Goal: Communication & Community: Answer question/provide support

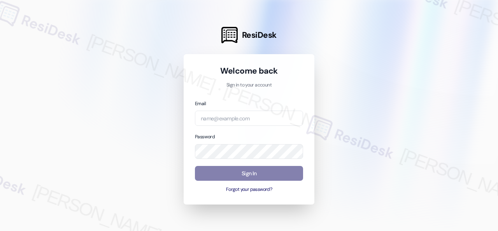
click at [236, 114] on input "email" at bounding box center [249, 117] width 108 height 15
type input "automated-surveys-baron_properties-steve.flores@baron_properties.com"
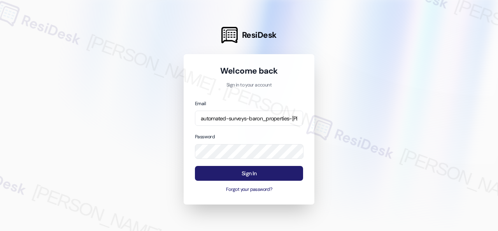
click at [254, 175] on button "Sign In" at bounding box center [249, 173] width 108 height 15
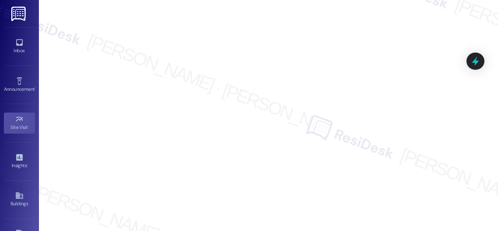
click at [21, 50] on div "Inbox" at bounding box center [19, 51] width 39 height 8
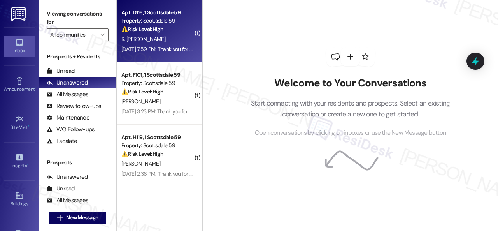
click at [168, 40] on div "R. Ipolito Silva" at bounding box center [158, 39] width 74 height 10
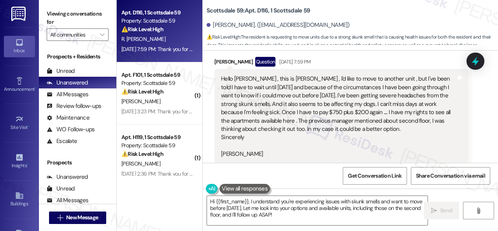
scroll to position [259, 0]
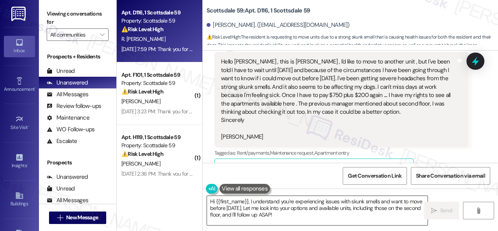
click at [318, 221] on textarea "Hi {{first_name}}, I understand you're experiencing issues with skunk smells an…" at bounding box center [317, 210] width 221 height 29
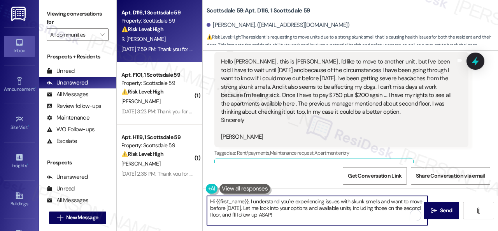
drag, startPoint x: 248, startPoint y: 208, endPoint x: 299, endPoint y: 222, distance: 53.2
click at [299, 222] on textarea "Hi {{first_name}}, I understand you're experiencing issues with skunk smells an…" at bounding box center [317, 210] width 221 height 29
paste textarea "I will forward your concern to the site team and get back to you as soon as I r…"
type textarea "Hi {{first_name}}, I understand you're experiencing issues with skunk smells an…"
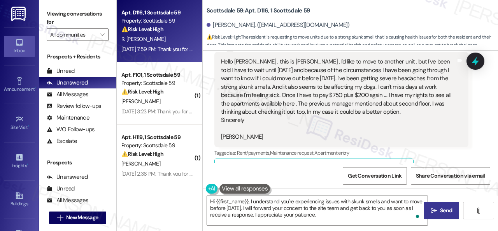
click at [438, 210] on span "Send" at bounding box center [445, 210] width 15 height 8
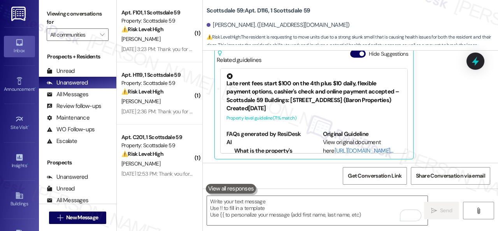
scroll to position [219, 0]
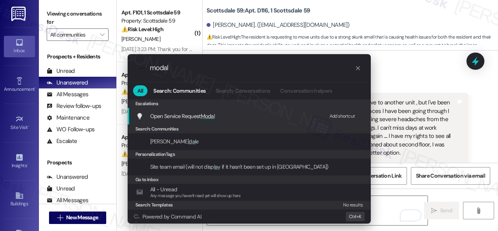
click at [338, 114] on div "Add shortcut" at bounding box center [343, 116] width 26 height 8
drag, startPoint x: 187, startPoint y: 70, endPoint x: 131, endPoint y: 68, distance: 55.7
click at [131, 68] on div ".cls-1{fill:#0a055f;}.cls-2{fill:#0cc4c4;} resideskLogoBlueOrange modal" at bounding box center [249, 68] width 243 height 28
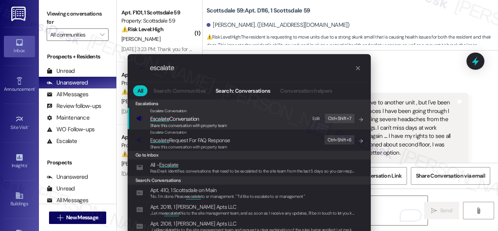
type input "escalate"
click at [316, 116] on div "Edit" at bounding box center [316, 118] width 8 height 8
click at [175, 123] on span "Share this conversation with property team" at bounding box center [188, 125] width 77 height 5
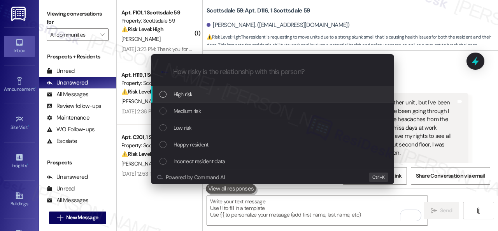
click at [183, 93] on span "High risk" at bounding box center [183, 94] width 19 height 9
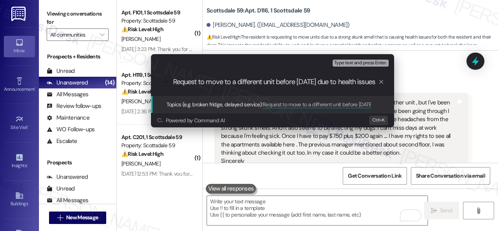
type input "Request to move to a different unit before Sept. 5th due to health issues."
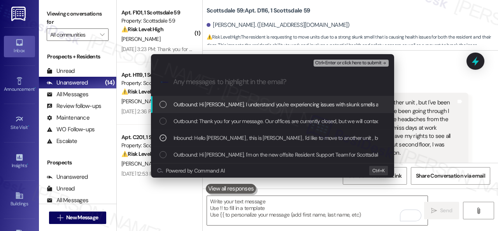
click at [347, 64] on span "Ctrl+Enter or click here to submit" at bounding box center [348, 62] width 67 height 5
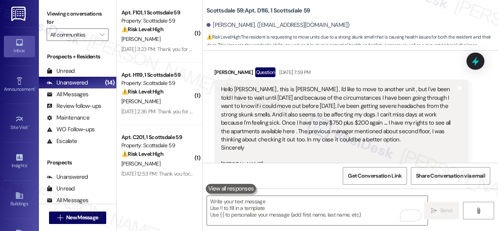
scroll to position [372, 0]
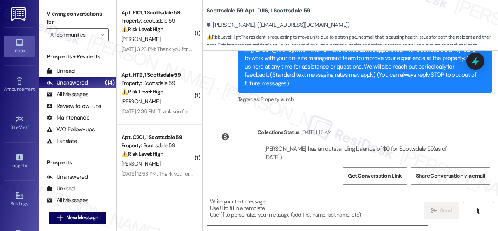
type textarea "Fetching suggested responses. Please feel free to read through the conversation…"
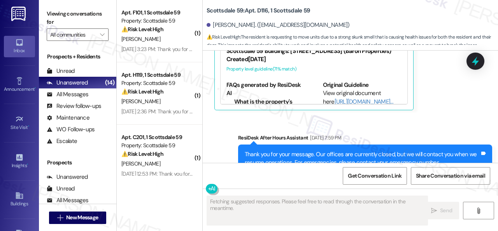
scroll to position [541, 0]
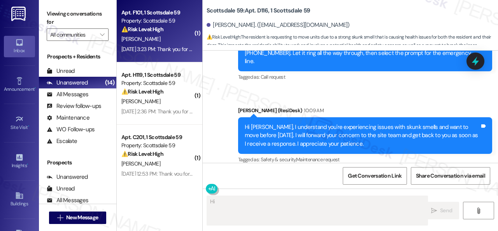
click at [172, 38] on div "C. Bundesen" at bounding box center [158, 39] width 74 height 10
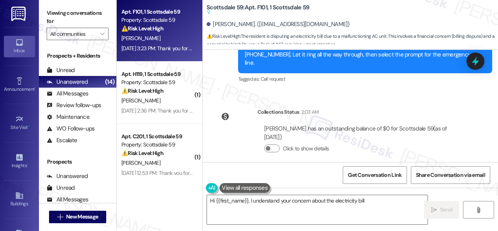
scroll to position [0, 0]
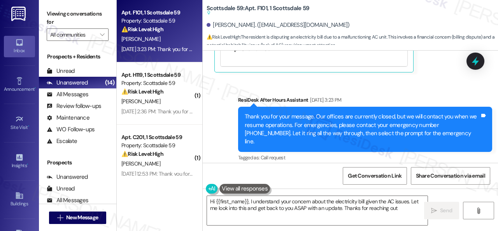
type textarea "Hi {{first_name}}, I understand your concern about the electricity bill given t…"
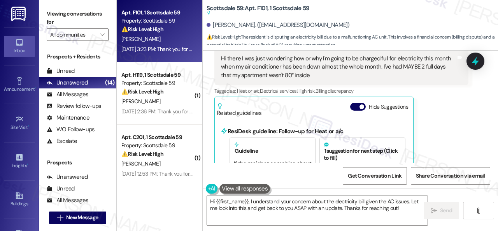
scroll to position [195, 0]
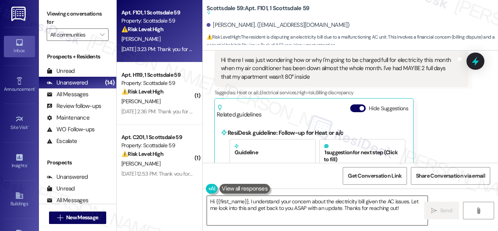
click at [403, 208] on textarea "Hi {{first_name}}, I understand your concern about the electricity bill given t…" at bounding box center [317, 210] width 221 height 29
click at [435, 210] on span " Send" at bounding box center [441, 210] width 25 height 8
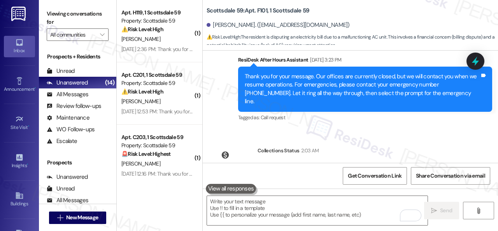
scroll to position [360, 0]
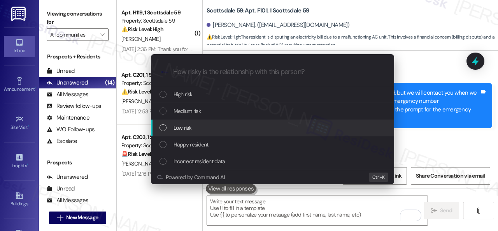
click at [184, 126] on span "Low risk" at bounding box center [183, 127] width 18 height 9
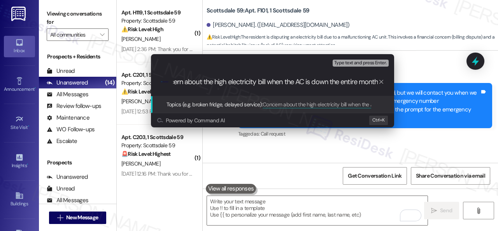
type input "Concern about the high electricity bill when the AC is down the entire month."
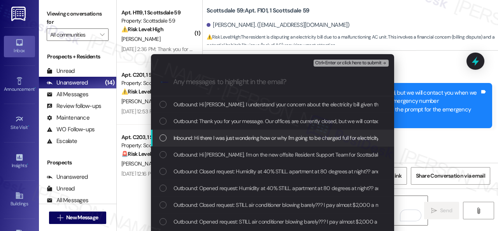
click at [189, 140] on span "Inbound: Hi there I was just wondering how or why I'm going to be charged full …" at bounding box center [435, 137] width 523 height 9
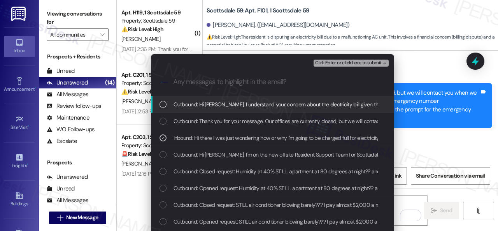
click at [333, 63] on span "Ctrl+Enter or click here to submit" at bounding box center [348, 62] width 67 height 5
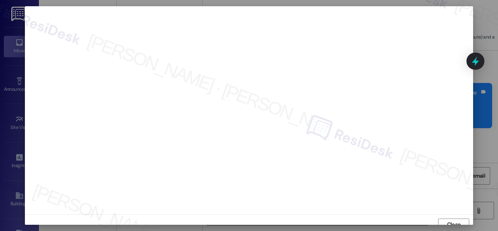
scroll to position [6, 0]
click at [450, 218] on span "Close" at bounding box center [454, 218] width 14 height 8
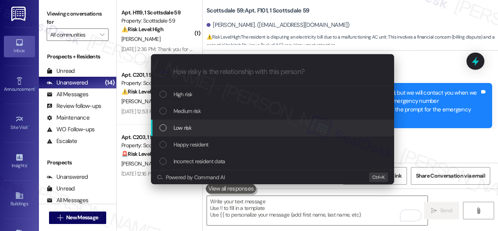
click at [186, 124] on span "Low risk" at bounding box center [183, 127] width 18 height 9
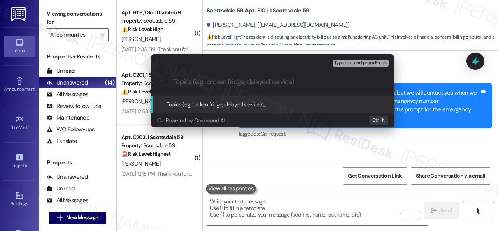
paste input "Concern about the high electricity bill when the AC is down the entire month."
type input "Concern about the high electricity bill when the AC is down the entire month."
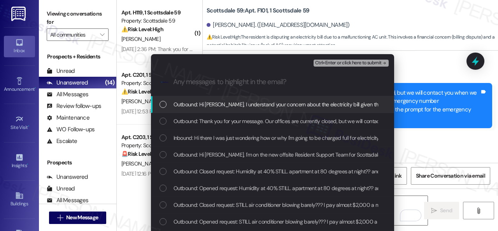
scroll to position [0, 0]
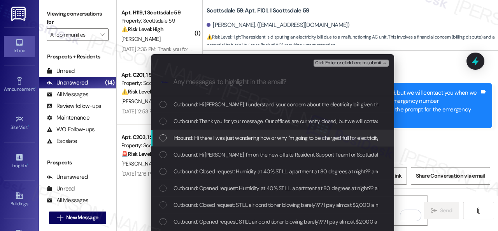
click at [231, 140] on span "Inbound: Hi there I was just wondering how or why I'm going to be charged full …" at bounding box center [435, 137] width 523 height 9
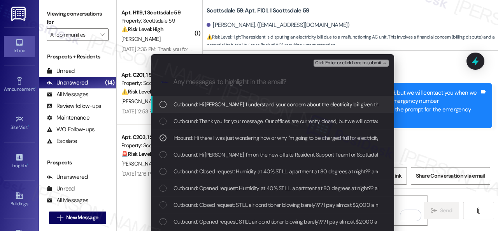
click at [330, 62] on span "Ctrl+Enter or click here to submit" at bounding box center [348, 62] width 67 height 5
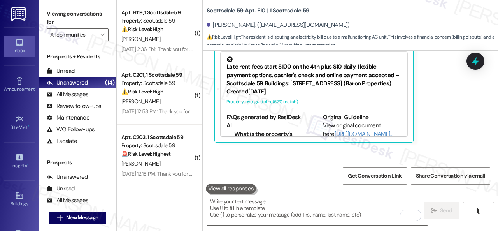
scroll to position [252, 0]
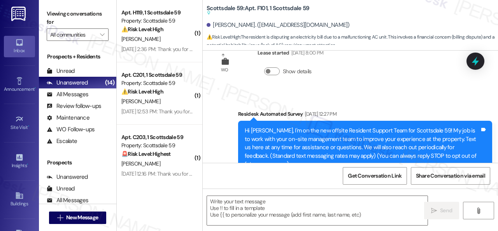
type textarea "Fetching suggested responses. Please feel free to read through the conversation…"
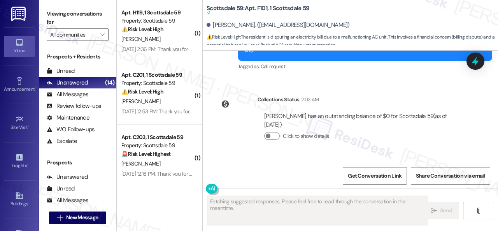
scroll to position [577, 0]
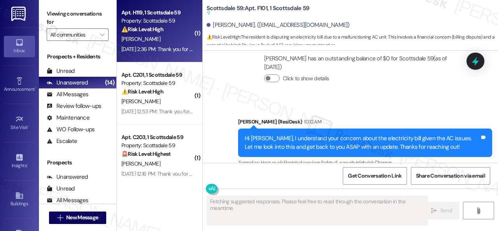
click at [170, 39] on div "[PERSON_NAME]" at bounding box center [158, 39] width 74 height 10
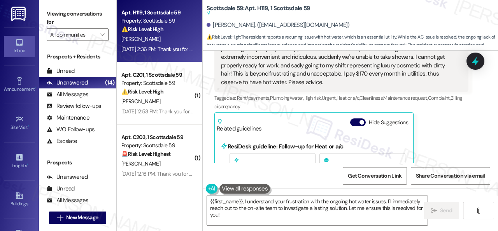
scroll to position [233, 0]
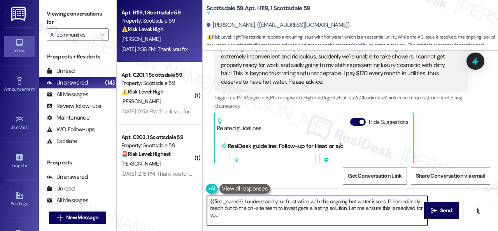
drag, startPoint x: 387, startPoint y: 202, endPoint x: 390, endPoint y: 217, distance: 15.4
click at [390, 217] on textarea "{{first_name}}, I understand your frustration with the ongoing hot water issues…" at bounding box center [317, 210] width 221 height 29
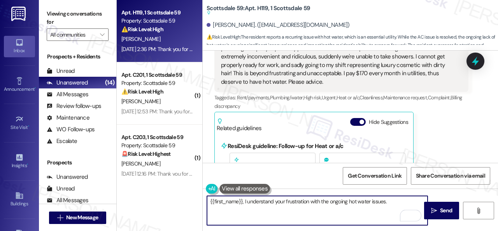
click at [209, 200] on textarea "{{first_name}}, I understand your frustration with the ongoing hot water issues." at bounding box center [317, 210] width 221 height 29
click at [406, 200] on textarea "Hello {{first_name}}, I understand your frustration with the ongoing hot water …" at bounding box center [317, 210] width 221 height 29
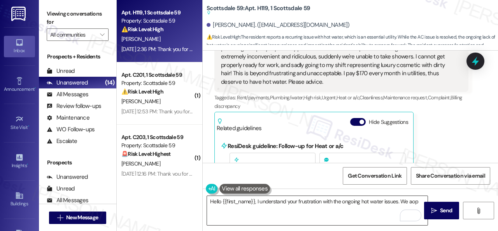
click at [396, 203] on textarea "Hello {{first_name}}, I understand your frustration with the ongoing hot water …" at bounding box center [317, 210] width 221 height 29
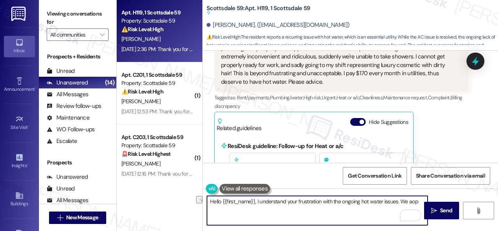
drag, startPoint x: 401, startPoint y: 200, endPoint x: 418, endPoint y: 200, distance: 17.1
click at [418, 200] on textarea "Hello {{first_name}}, I understand your frustration with the ongoing hot water …" at bounding box center [317, 210] width 221 height 29
paste textarea "pologize for the inconvenience. Is there already a work order for the issue? If…"
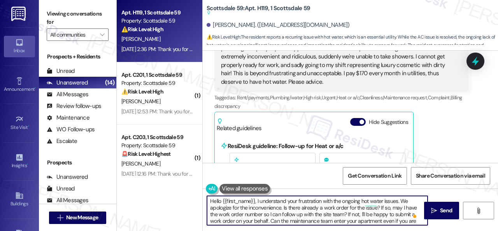
scroll to position [0, 0]
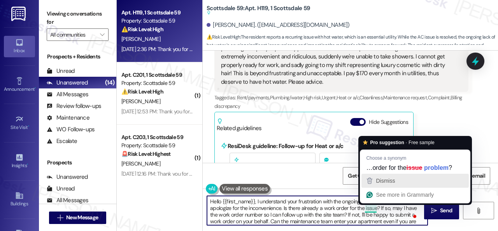
click at [388, 183] on span "Dismiss" at bounding box center [385, 180] width 19 height 6
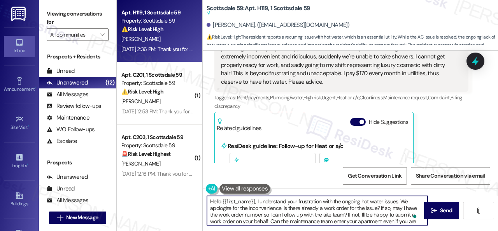
click at [379, 213] on textarea "Hello {{first_name}}, I understand your frustration with the ongoing hot water …" at bounding box center [317, 210] width 221 height 29
type textarea "Hello {{first_name}}, I understand your frustration with the ongoing hot water …"
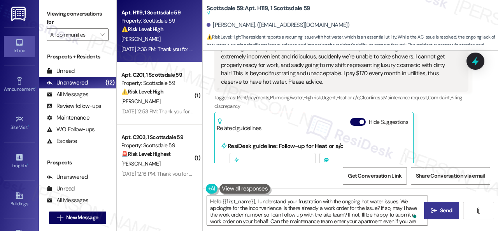
click at [440, 209] on span "Send" at bounding box center [446, 210] width 12 height 8
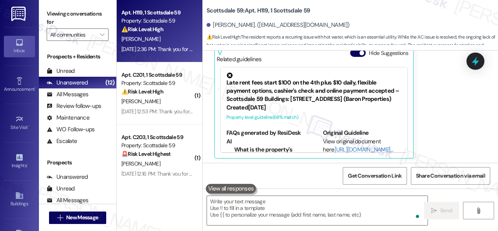
scroll to position [303, 0]
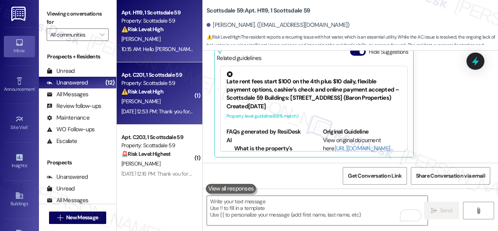
click at [176, 95] on div "⚠️ Risk Level: High The resident reports a lack of hot water in their shower/ba…" at bounding box center [157, 92] width 72 height 8
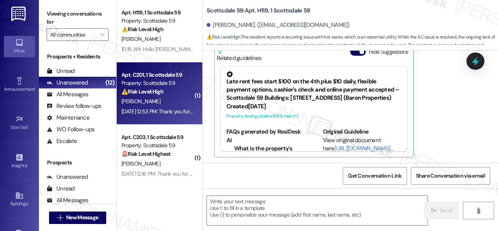
type textarea "Fetching suggested responses. Please feel free to read through the conversation…"
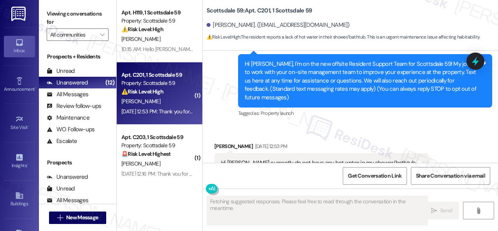
scroll to position [104, 0]
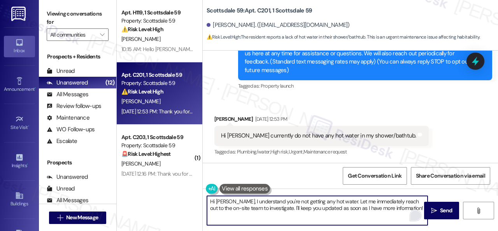
drag, startPoint x: 338, startPoint y: 202, endPoint x: 411, endPoint y: 214, distance: 73.8
click at [411, 214] on div "Hi Zachary, I understand you're not getting any hot water. Let me immediately r…" at bounding box center [317, 210] width 221 height 30
paste textarea "We apologize for the inconvenience. Is there already a work order for the issue…"
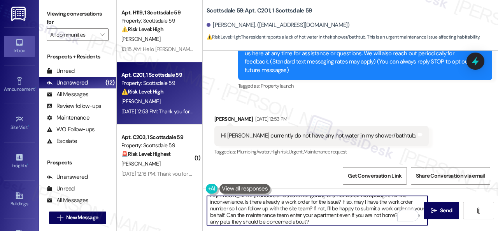
scroll to position [0, 0]
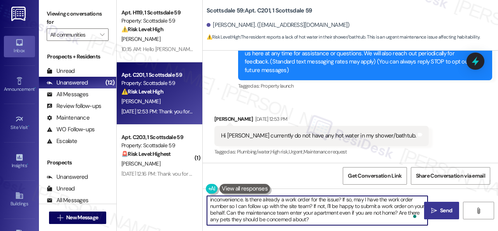
type textarea "Hi [PERSON_NAME], I understand you're not getting any hot water. We apologize f…"
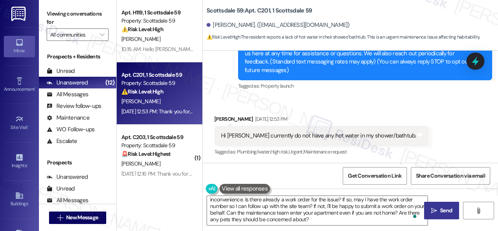
click at [438, 213] on span "Send" at bounding box center [445, 210] width 15 height 8
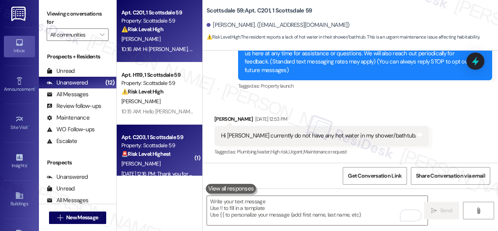
click at [177, 168] on div "[PERSON_NAME]" at bounding box center [158, 164] width 74 height 10
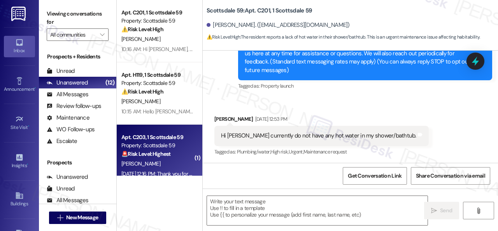
type textarea "Fetching suggested responses. Please feel free to read through the conversation…"
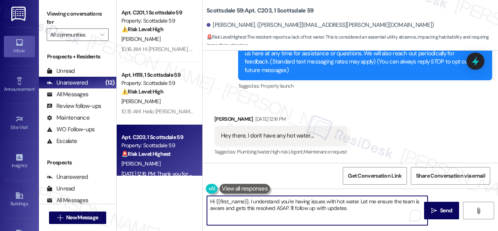
drag, startPoint x: 359, startPoint y: 200, endPoint x: 366, endPoint y: 210, distance: 12.5
click at [366, 210] on textarea "Hi {{first_name}}, I understand you're having issues with hot water. Let me ens…" at bounding box center [317, 210] width 221 height 29
paste textarea "We apologize for the inconvenience. Is there already a work order for the issue…"
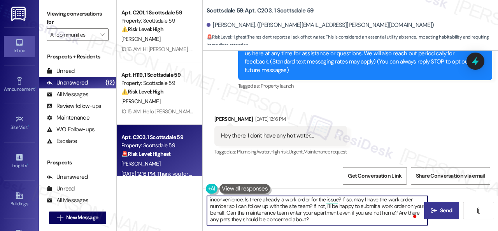
type textarea "Hi {{first_name}}, I understand you're having issues with hot water. We apologi…"
click at [438, 207] on span "Send" at bounding box center [445, 210] width 15 height 8
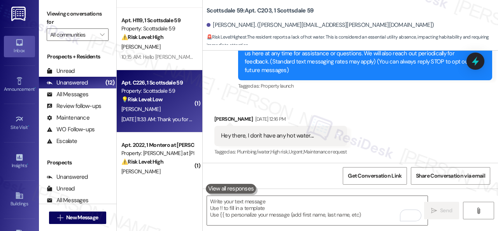
click at [171, 117] on div "Aug 16, 2025 at 11:33 AM: Thank you for your message. Our offices are currently…" at bounding box center [443, 119] width 644 height 7
type textarea "Fetching suggested responses. Please feel free to read through the conversation…"
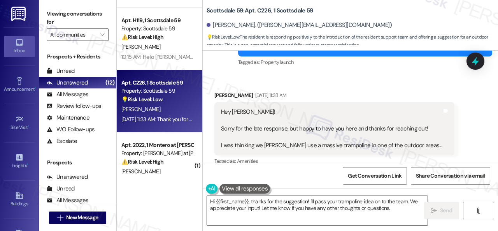
click at [402, 209] on textarea "Hi {{first_name}}, thanks for the suggestion! I'll pass your trampoline idea on…" at bounding box center [317, 210] width 221 height 29
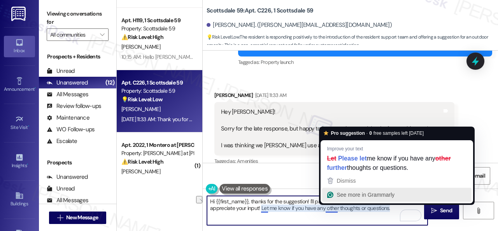
paste textarea "Please let me know if you have any fur"
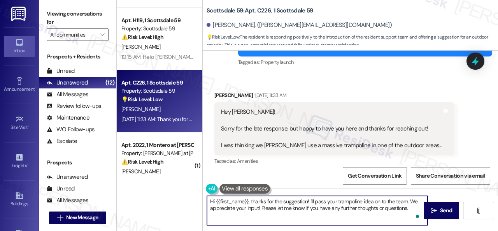
click at [412, 209] on textarea "Hi {{first_name}}, thanks for the suggestion! I'll pass your trampoline idea on…" at bounding box center [317, 210] width 221 height 29
type textarea "Hi {{first_name}}, thanks for the suggestion! I'll pass your trampoline idea on…"
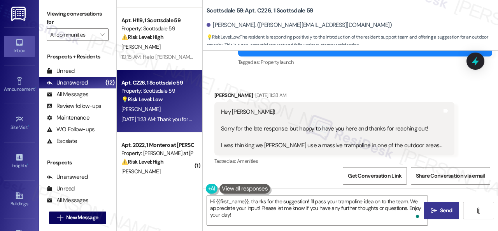
click at [435, 210] on span " Send" at bounding box center [441, 210] width 25 height 8
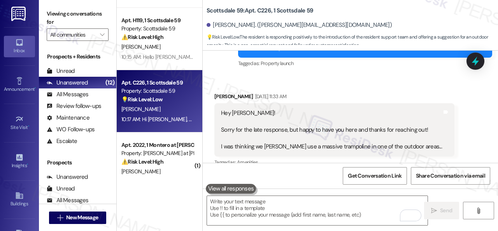
scroll to position [128, 0]
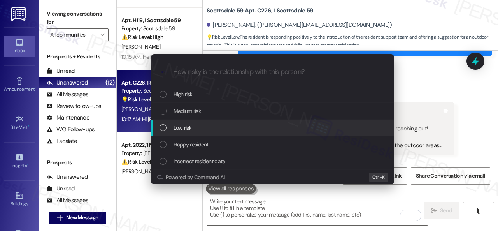
click at [180, 126] on span "Low risk" at bounding box center [183, 127] width 18 height 9
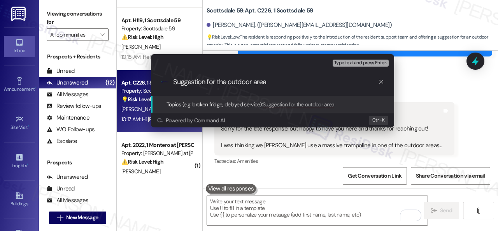
type input "Suggestion for the outdoor area."
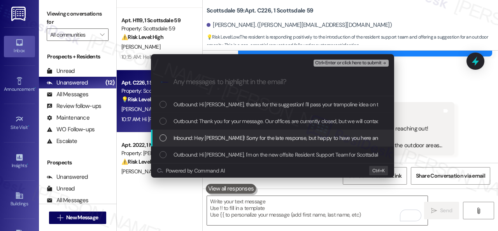
click at [257, 136] on span "Inbound: Hey Sarah! Sorry for the late response, but happy to have you here and…" at bounding box center [407, 137] width 466 height 9
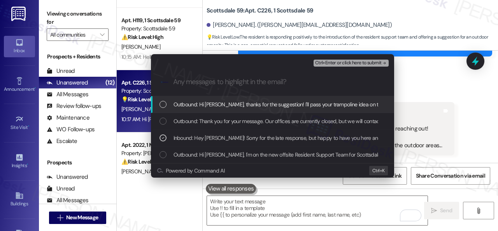
click at [337, 60] on span "Ctrl+Enter or click here to submit" at bounding box center [348, 62] width 67 height 5
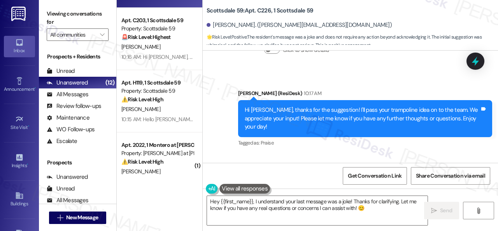
scroll to position [455, 0]
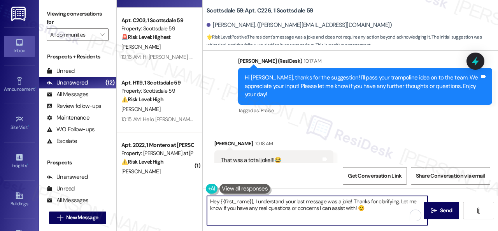
click at [372, 212] on textarea "Hey {{first_name}}, I understand your last message was a joke! Thanks for clari…" at bounding box center [317, 210] width 221 height 29
drag, startPoint x: 353, startPoint y: 200, endPoint x: 170, endPoint y: 200, distance: 183.2
click at [170, 200] on div "( 1 ) Apt. C201, 1 Scottsdale 59 Property: Scottsdale 59 ⚠️ Risk Level: High Th…" at bounding box center [307, 115] width 381 height 231
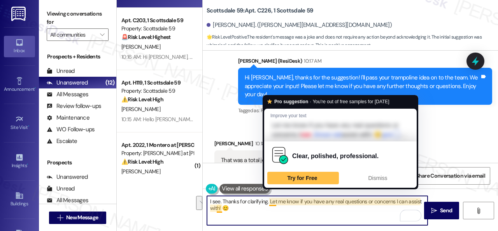
drag, startPoint x: 268, startPoint y: 202, endPoint x: 274, endPoint y: 210, distance: 10.4
click at [274, 210] on textarea "I see. Thanks for clarifying. Let me know if you have any real questions or con…" at bounding box center [317, 210] width 221 height 29
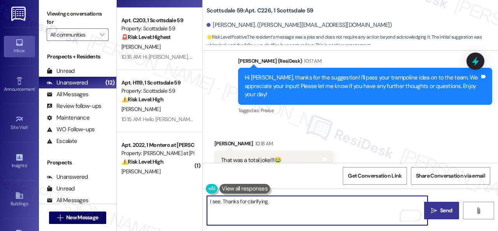
type textarea "I see. Thanks for clarifying."
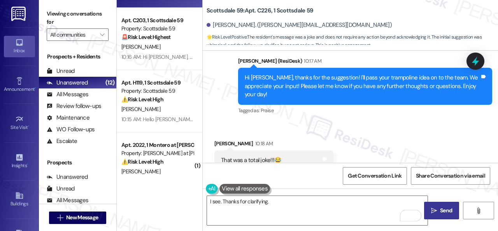
click at [439, 215] on button " Send" at bounding box center [441, 211] width 35 height 18
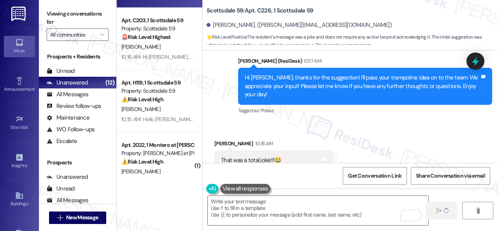
type textarea "Fetching suggested responses. Please feel free to read through the conversation…"
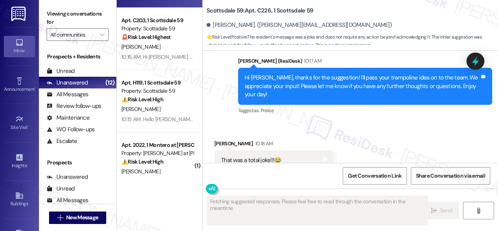
scroll to position [454, 0]
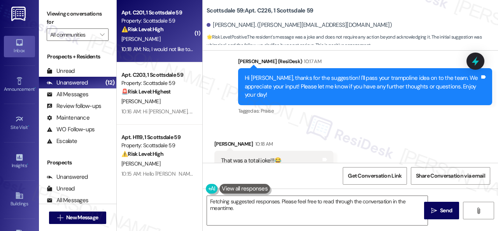
click at [174, 40] on div "[PERSON_NAME]" at bounding box center [158, 39] width 74 height 10
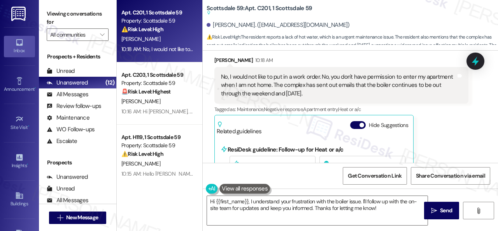
scroll to position [461, 0]
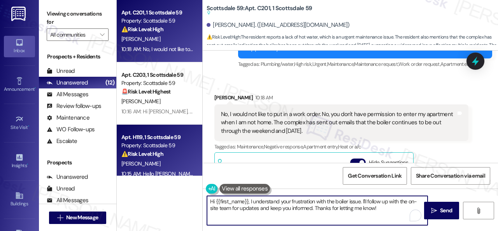
drag, startPoint x: 386, startPoint y: 208, endPoint x: 180, endPoint y: 174, distance: 209.0
click at [180, 174] on div "Apt. C201, 1 Scottsdale 59 Property: Scottsdale 59 ⚠️ Risk Level: High The resi…" at bounding box center [307, 115] width 381 height 231
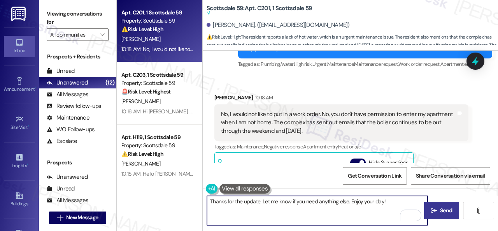
type textarea "Thanks for the update. Let me know if you need anything else. Enjoy your day!"
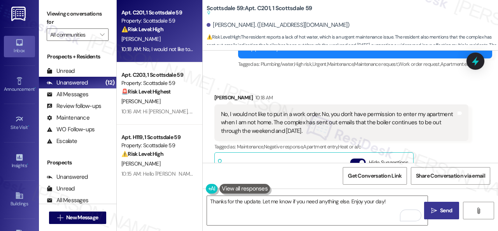
click at [440, 207] on span "Send" at bounding box center [446, 210] width 12 height 8
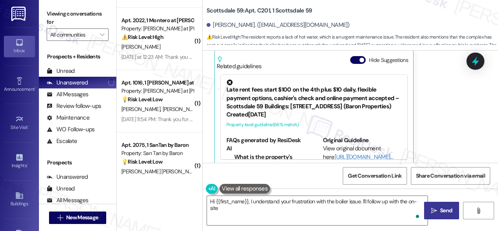
scroll to position [156, 0]
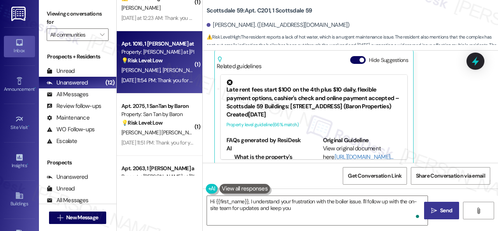
type textarea "Hi {{first_name}}, I understand your frustration with the boiler issue. I'll fo…"
click at [172, 76] on div "[DATE] 11:54 PM: Thank you for your message. Our offices are currently closed, …" at bounding box center [158, 80] width 74 height 10
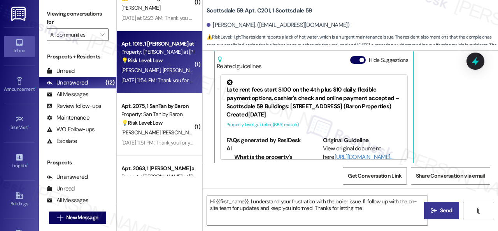
type textarea "Hi {{first_name}}, I understand your frustration with the boiler issue. I'll fo…"
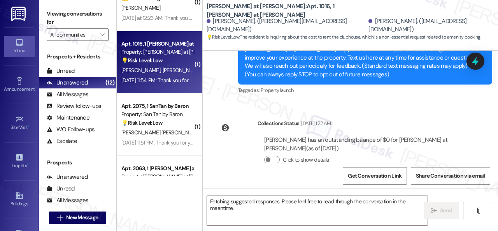
scroll to position [186, 0]
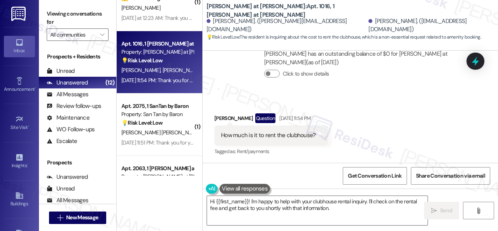
click at [366, 101] on div "Received via SMS [PERSON_NAME] Question [DATE] 11:54 PM How much is it to rent …" at bounding box center [350, 129] width 295 height 67
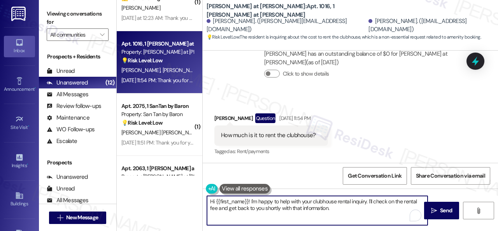
drag, startPoint x: 369, startPoint y: 199, endPoint x: 370, endPoint y: 210, distance: 11.7
click at [370, 210] on textarea "Hi {{first_name}}! I'm happy to help with your clubhouse rental inquiry. I'll c…" at bounding box center [317, 210] width 221 height 29
paste textarea "will forward your inquiry to the site team and get back to you as soon as I rec…"
drag, startPoint x: 216, startPoint y: 200, endPoint x: 248, endPoint y: 200, distance: 31.5
click at [248, 200] on textarea "Hi {{first_name}}! I'm happy to help with your clubhouse rental inquiry. I will…" at bounding box center [317, 210] width 221 height 29
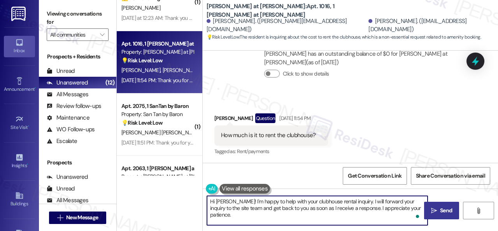
type textarea "Hi [PERSON_NAME]! I'm happy to help with your clubhouse rental inquiry. I will …"
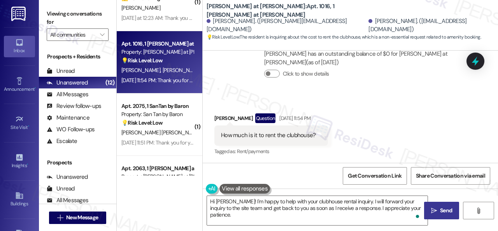
click at [440, 210] on span "Send" at bounding box center [446, 210] width 12 height 8
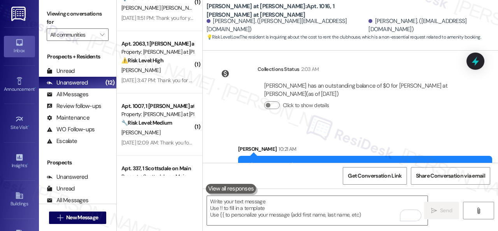
scroll to position [403, 0]
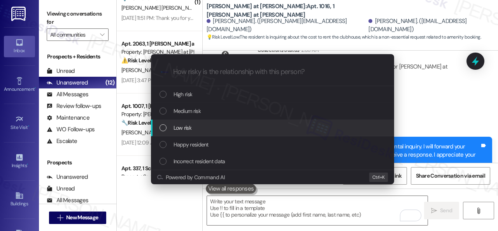
click at [182, 127] on span "Low risk" at bounding box center [183, 127] width 18 height 9
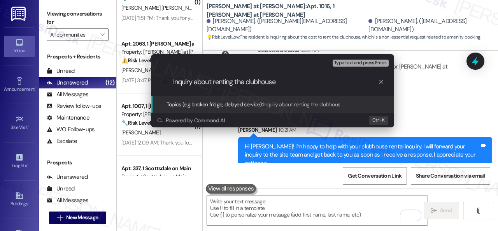
type input "Inquiry about renting the clubhouse."
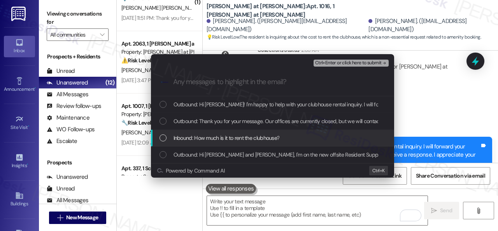
click at [241, 142] on span "Inbound: How much is it to rent the clubhouse?" at bounding box center [227, 137] width 106 height 9
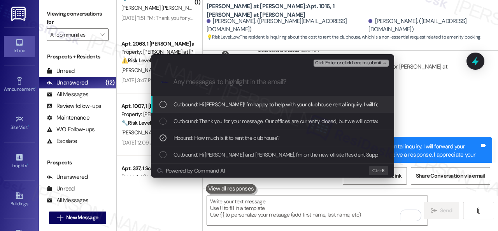
click at [348, 62] on span "Ctrl+Enter or click here to submit" at bounding box center [348, 62] width 67 height 5
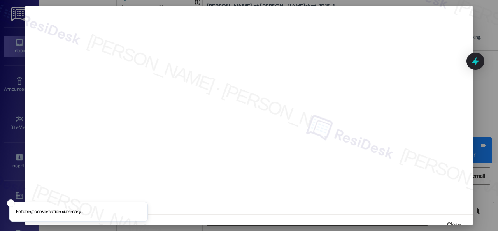
scroll to position [6, 0]
click at [452, 220] on span "Close" at bounding box center [454, 218] width 14 height 8
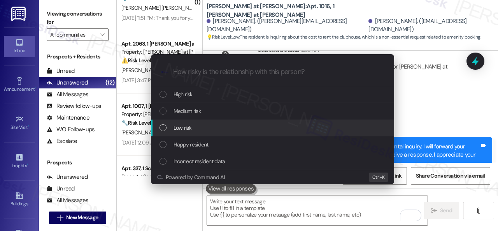
click at [182, 128] on span "Low risk" at bounding box center [183, 127] width 18 height 9
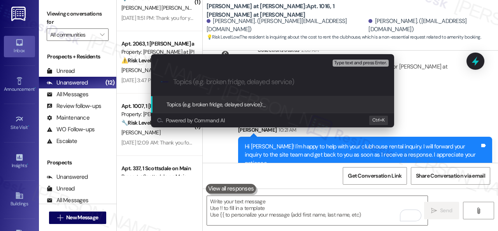
paste input "Inquiry about renting the clubhouse."
type input "Inquiry about renting the clubhouse."
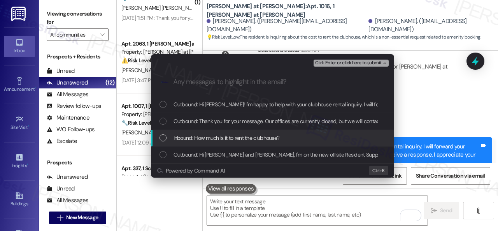
click at [221, 136] on span "Inbound: How much is it to rent the clubhouse?" at bounding box center [227, 137] width 106 height 9
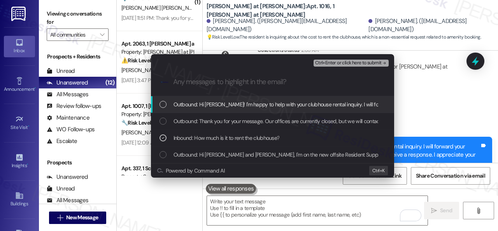
click at [334, 61] on span "Ctrl+Enter or click here to submit" at bounding box center [348, 62] width 67 height 5
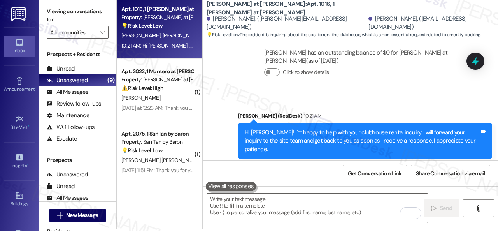
scroll to position [0, 0]
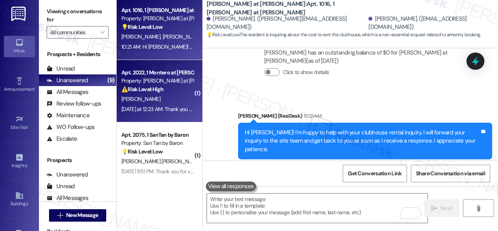
click at [174, 102] on div "[PERSON_NAME]" at bounding box center [158, 99] width 74 height 10
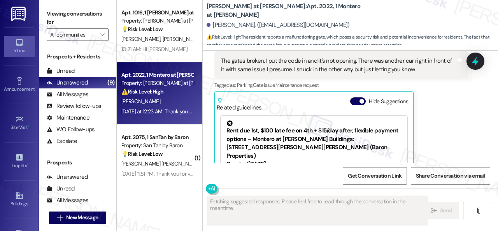
scroll to position [119, 0]
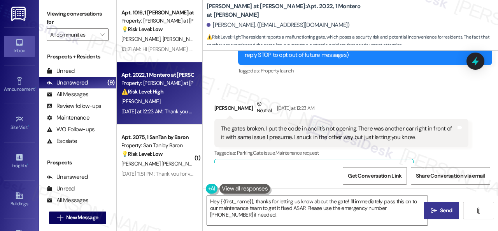
drag, startPoint x: 343, startPoint y: 208, endPoint x: 265, endPoint y: 205, distance: 77.5
click at [344, 207] on textarea "Hey {{first_name}}, thanks for letting us know about the gate! I'll immediately…" at bounding box center [317, 210] width 221 height 29
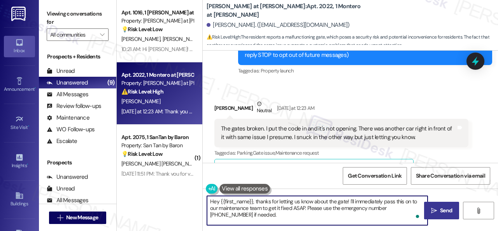
click at [256, 200] on textarea "Hey {{first_name}}, thanks for letting us know about the gate! I'll immediately…" at bounding box center [317, 210] width 221 height 29
paste textarea "I apologize for the late reply. I was away for the weekend."
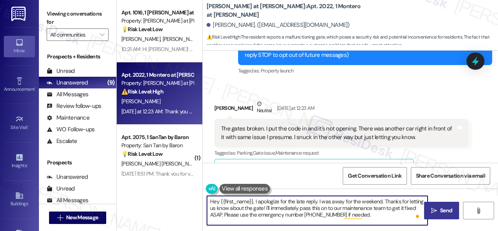
click at [329, 207] on textarea "Hey {{first_name}}, I apologize for the late reply. I was away for the weekend.…" at bounding box center [317, 210] width 221 height 29
drag, startPoint x: 265, startPoint y: 207, endPoint x: 367, endPoint y: 223, distance: 103.6
click at [367, 223] on textarea "Hey {{first_name}}, I apologize for the late reply. I was away for the weekend.…" at bounding box center [317, 210] width 221 height 29
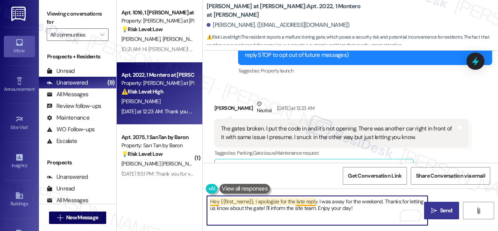
click at [310, 202] on textarea "Hey {{first_name}}, I apologize for the late reply. I was away for the weekend.…" at bounding box center [317, 210] width 221 height 29
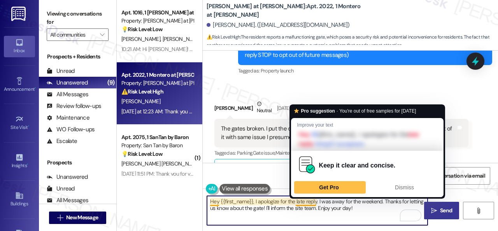
click at [308, 200] on textarea "Hey {{first_name}}, I apologize for the late reply. I was away for the weekend.…" at bounding box center [317, 210] width 221 height 29
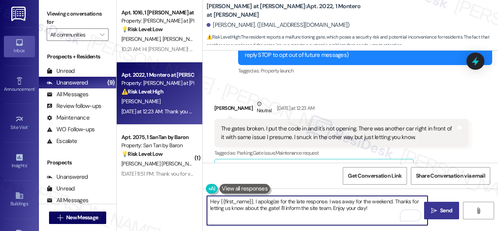
click at [383, 207] on textarea "Hey {{first_name}}, I apologize for the late response. I was away for the weeke…" at bounding box center [317, 210] width 221 height 29
type textarea "Hey {{first_name}}, I apologize for the late response. I was away for the weeke…"
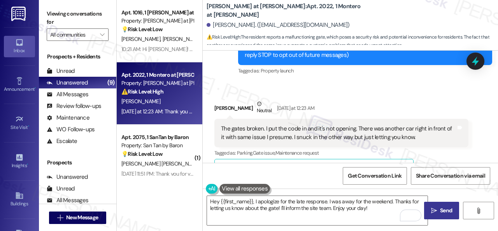
click at [438, 208] on span "Send" at bounding box center [445, 210] width 15 height 8
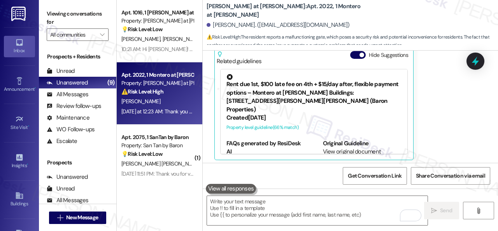
scroll to position [236, 0]
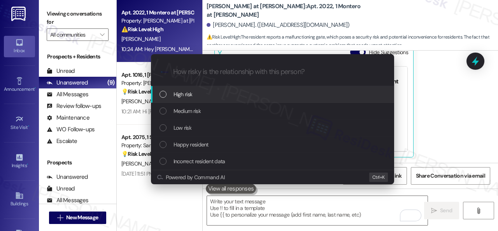
click at [186, 91] on span "High risk" at bounding box center [183, 94] width 19 height 9
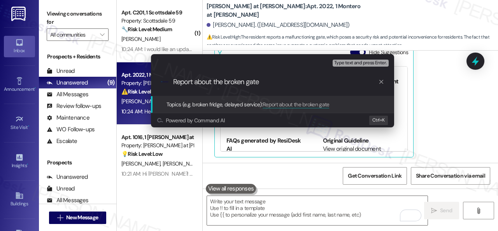
type input "Report about the broken gate."
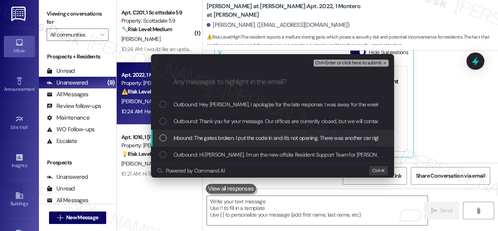
click at [230, 139] on span "Inbound: The gates broken. I put the code in and it's not opening. There was an…" at bounding box center [378, 137] width 408 height 9
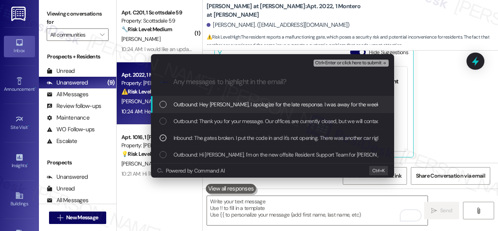
click at [332, 60] on span "Ctrl+Enter or click here to submit" at bounding box center [348, 62] width 67 height 5
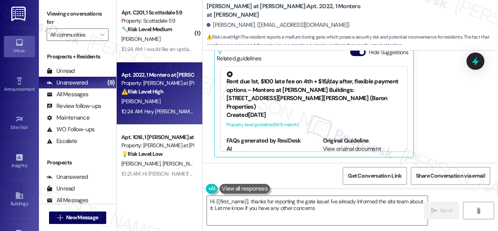
type textarea "Hi {{first_name}}, thanks for reporting the gate issue! I've already informed t…"
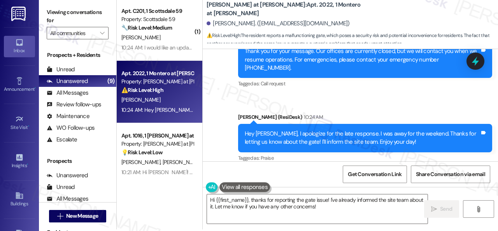
scroll to position [2, 0]
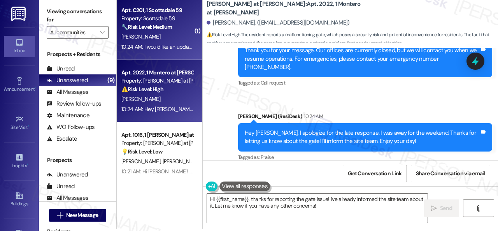
click at [153, 42] on div "10:24 AM: I would like an update on the laundry rooms. I have sent emails over …" at bounding box center [158, 47] width 74 height 10
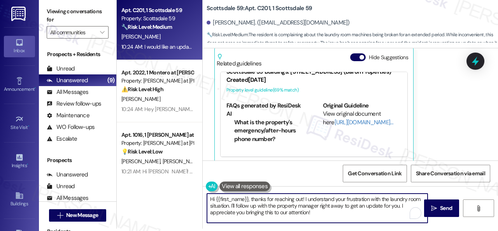
drag, startPoint x: 209, startPoint y: 196, endPoint x: 350, endPoint y: 229, distance: 145.0
click at [343, 222] on textarea "Hi {{first_name}}, thanks for reaching out! I understand your frustration with …" at bounding box center [317, 207] width 221 height 29
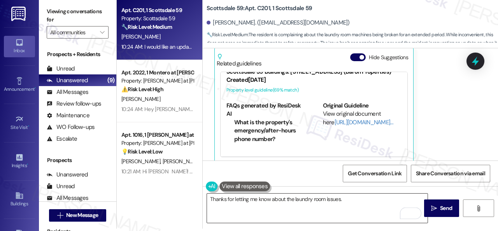
click at [350, 199] on textarea "Thanks for letting me know about the laundry room issues." at bounding box center [317, 207] width 221 height 29
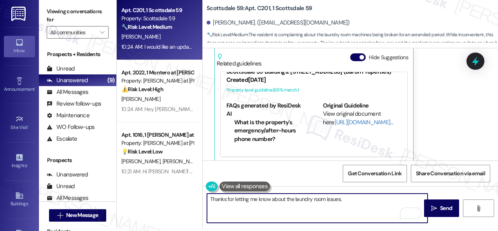
paste textarea "I will forward your concern to the site team and get back to you as soon as I r…"
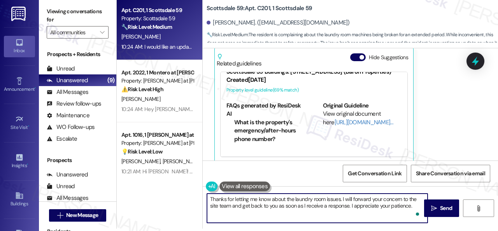
click at [401, 199] on textarea "Thanks for letting me know about the laundry room issues. I will forward your c…" at bounding box center [317, 207] width 221 height 29
type textarea "Thanks for letting me know about the laundry room issues. I will forward your c…"
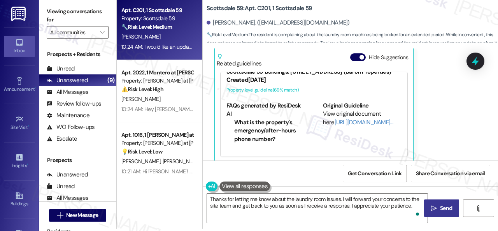
click at [442, 207] on span "Send" at bounding box center [446, 208] width 12 height 8
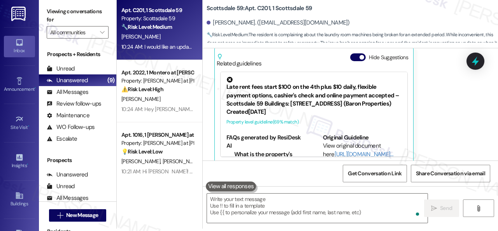
scroll to position [767, 0]
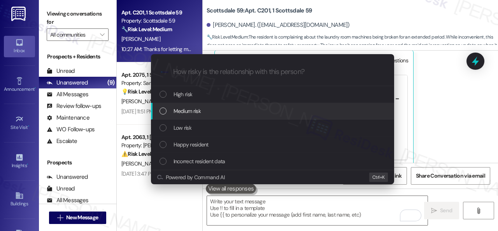
click at [182, 109] on span "Medium risk" at bounding box center [187, 111] width 27 height 9
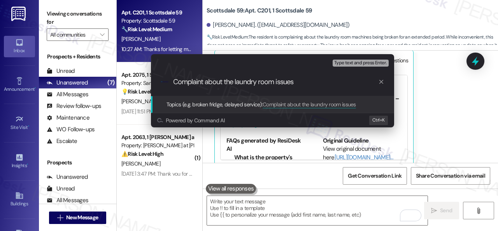
type input "Complaint about the laundry room issues."
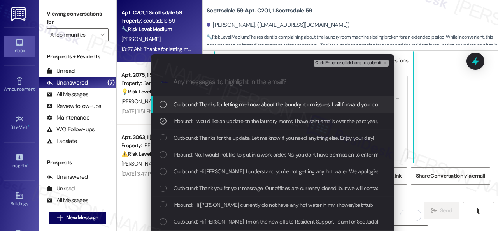
click at [337, 61] on span "Ctrl+Enter or click here to submit" at bounding box center [348, 62] width 67 height 5
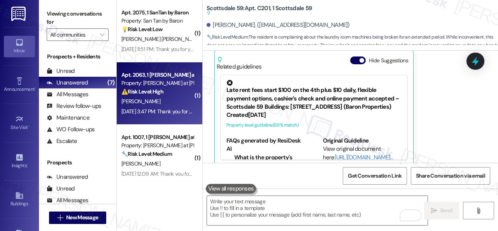
click at [178, 103] on div "[PERSON_NAME]" at bounding box center [158, 101] width 74 height 10
type textarea "Fetching suggested responses. Please feel free to read through the conversation…"
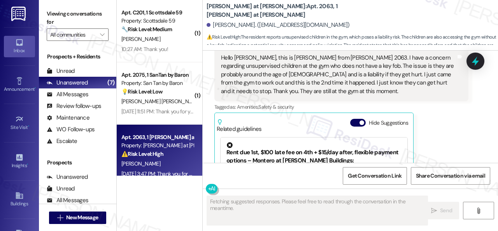
scroll to position [39, 0]
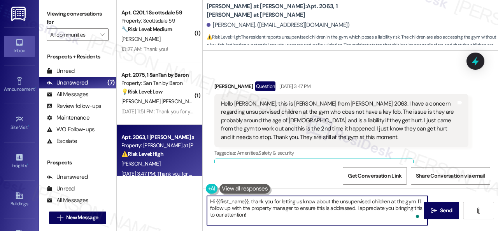
drag, startPoint x: 415, startPoint y: 202, endPoint x: 356, endPoint y: 206, distance: 60.1
click at [356, 206] on textarea "Hi {{first_name}}, thank you for letting us know about the unsupervised childre…" at bounding box center [317, 210] width 221 height 29
click at [398, 207] on textarea "Hi {{first_name}}, thank you for letting us know about the unsupervised childre…" at bounding box center [317, 210] width 221 height 29
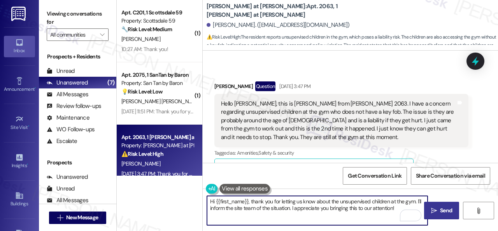
type textarea "Hi {{first_name}}, thank you for letting us know about the unsupervised childre…"
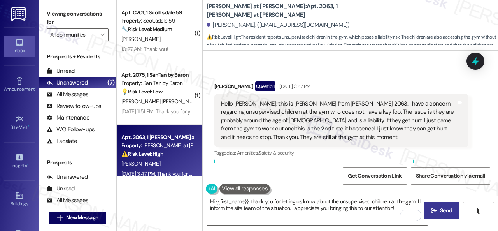
click at [444, 211] on span "Send" at bounding box center [446, 210] width 12 height 8
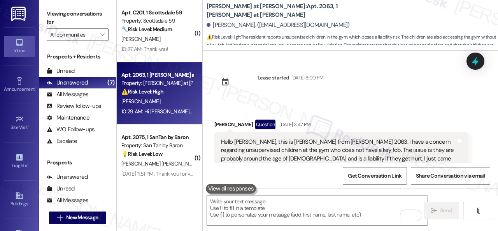
scroll to position [0, 0]
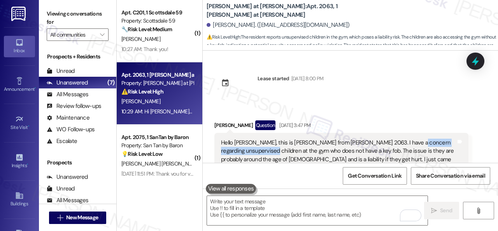
drag, startPoint x: 402, startPoint y: 143, endPoint x: 263, endPoint y: 149, distance: 139.4
click at [263, 149] on div "Hello [PERSON_NAME], this is [PERSON_NAME] from [PERSON_NAME] 2063. I have a co…" at bounding box center [338, 159] width 235 height 42
click at [404, 144] on div "Hello [PERSON_NAME], this is [PERSON_NAME] from [PERSON_NAME] 2063. I have a co…" at bounding box center [338, 159] width 235 height 42
drag, startPoint x: 360, startPoint y: 142, endPoint x: 266, endPoint y: 151, distance: 94.1
click at [266, 151] on div "Hello [PERSON_NAME], this is [PERSON_NAME] from [PERSON_NAME] 2063. I have a co…" at bounding box center [338, 159] width 235 height 42
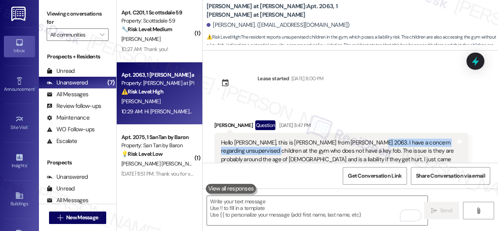
copy div "oncern regarding unsupervised children at the gym"
click at [400, 110] on div "Received via SMS [PERSON_NAME] Question [DATE] 3:47 PM Hello [PERSON_NAME], thi…" at bounding box center [350, 211] width 295 height 216
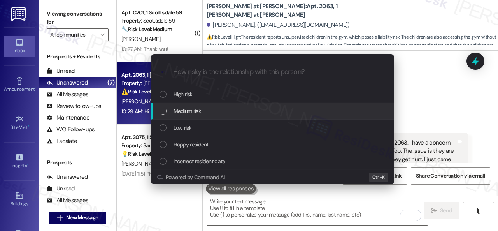
click at [181, 114] on span "Medium risk" at bounding box center [187, 111] width 27 height 9
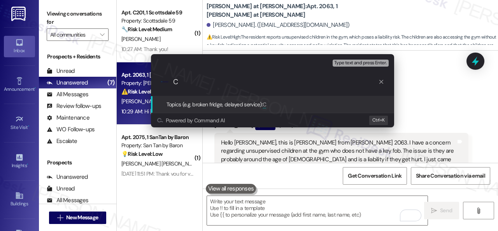
paste input "oncern regarding unsupervised children at the gym"
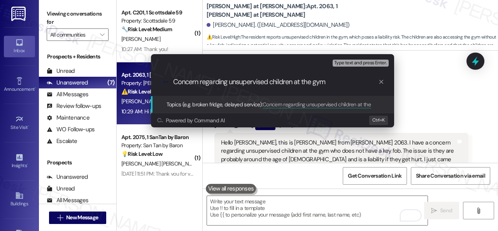
type input "Concern regarding unsupervised children at the gym."
click at [338, 84] on input "Concern regarding unsupervised children at the gym." at bounding box center [275, 82] width 205 height 8
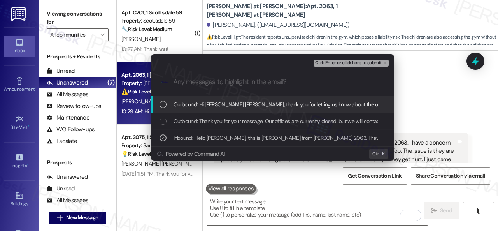
click at [324, 62] on span "Ctrl+Enter or click here to submit" at bounding box center [348, 62] width 67 height 5
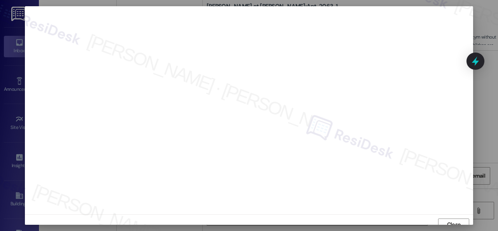
scroll to position [6, 0]
click at [449, 220] on span "Close" at bounding box center [454, 218] width 14 height 8
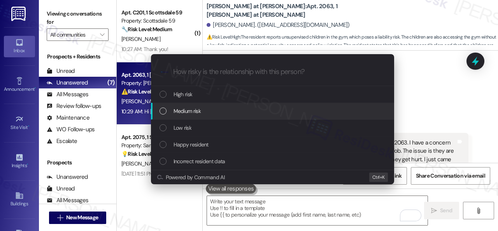
click at [181, 109] on span "Medium risk" at bounding box center [187, 111] width 27 height 9
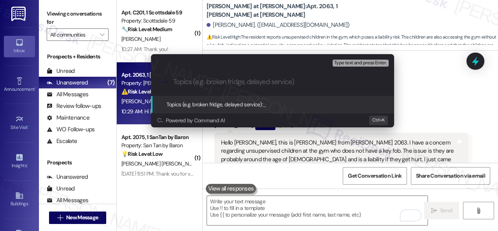
paste input "Concern regarding unsupervised children at the gym."
type input "Concern regarding unsupervised children at the gym."
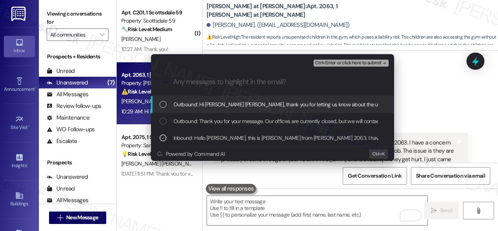
click at [326, 65] on span "Ctrl+Enter or click here to submit" at bounding box center [348, 62] width 67 height 5
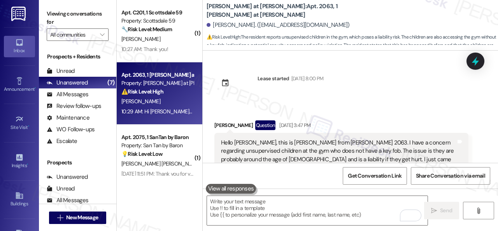
scroll to position [154, 0]
type textarea "Fetching suggested responses. Please feel free to read through the conversation…"
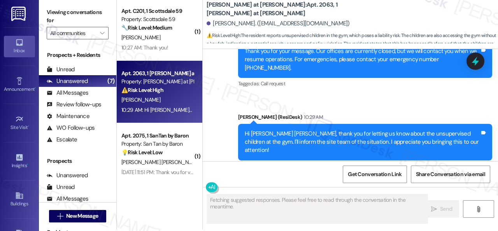
scroll to position [2, 0]
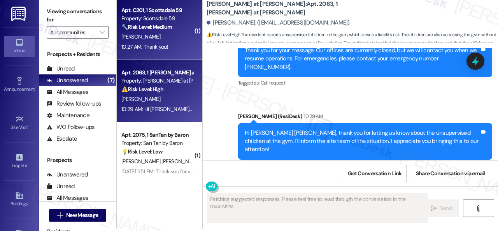
click at [168, 43] on div "10:27 AM: Thank you! 10:27 AM: Thank you!" at bounding box center [158, 47] width 74 height 10
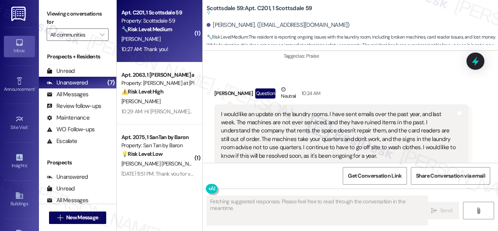
scroll to position [815, 0]
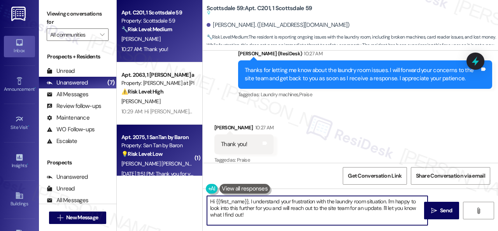
drag, startPoint x: 270, startPoint y: 215, endPoint x: 135, endPoint y: 173, distance: 141.9
click at [162, 176] on div "Apt. C201, 1 Scottsdale 59 Property: Scottsdale 59 🔧 Risk Level: Medium The res…" at bounding box center [307, 115] width 381 height 231
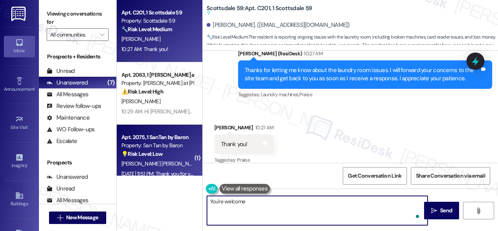
type textarea "You're welcome!"
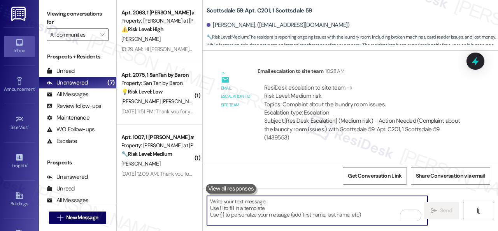
scroll to position [973, 0]
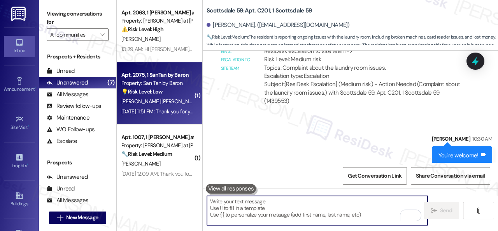
click at [179, 95] on div "💡 Risk Level: Low The resident is asking a basic question about the pool hours,…" at bounding box center [157, 92] width 72 height 8
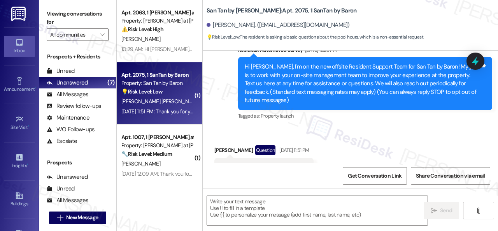
scroll to position [121, 0]
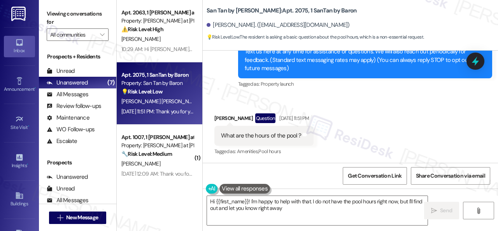
type textarea "Hi {{first_name}}! I'm happy to help with that. I do not have the pool hours ri…"
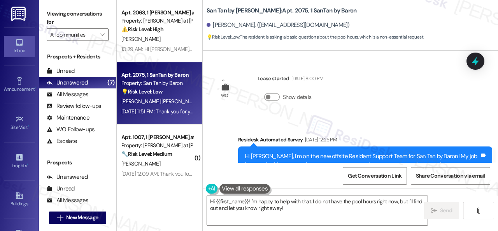
scroll to position [121, 0]
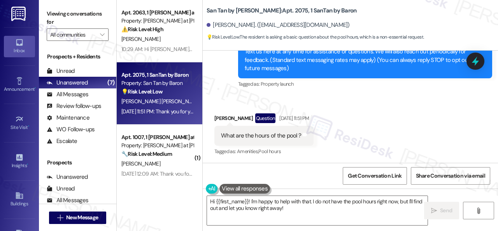
click at [381, 117] on div "Received via SMS [PERSON_NAME] Question [DATE] 11:51 PM What are the hours of t…" at bounding box center [350, 129] width 295 height 67
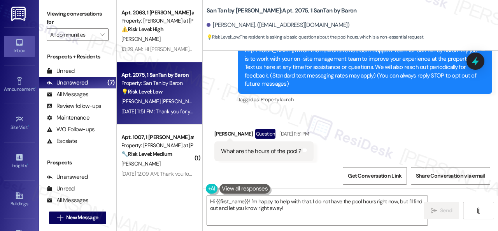
scroll to position [118, 0]
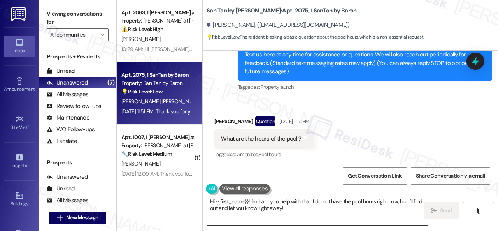
drag, startPoint x: 314, startPoint y: 209, endPoint x: 306, endPoint y: 209, distance: 8.6
click at [314, 209] on textarea "Hi {{first_name}}! I'm happy to help with that. I do not have the pool hours ri…" at bounding box center [317, 210] width 221 height 29
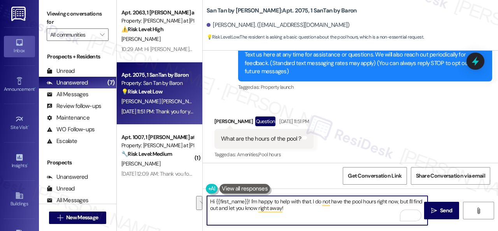
drag, startPoint x: 250, startPoint y: 200, endPoint x: 293, endPoint y: 209, distance: 43.3
click at [293, 209] on textarea "Hi {{first_name}}! I'm happy to help with that. I do not have the pool hours ri…" at bounding box center [317, 210] width 221 height 29
paste textarea "apologize for the late reply. I was away for the weekend. Please don’t hesitate…"
click at [328, 207] on textarea "Hi {{first_name}}! I apologize for the late reply. I was away for the weekend. …" at bounding box center [317, 210] width 221 height 29
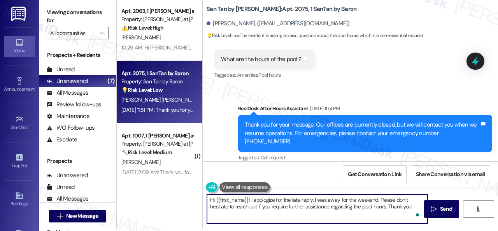
scroll to position [2, 0]
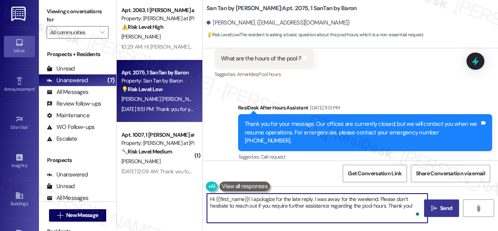
type textarea "Hi {{first_name}}! I apologize for the late reply. I was away for the weekend. …"
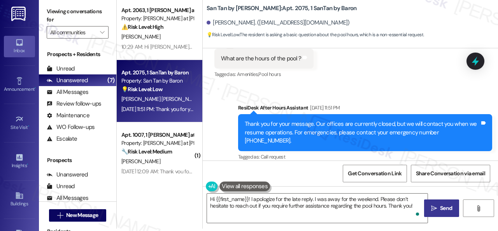
click at [444, 209] on span "Send" at bounding box center [446, 208] width 12 height 8
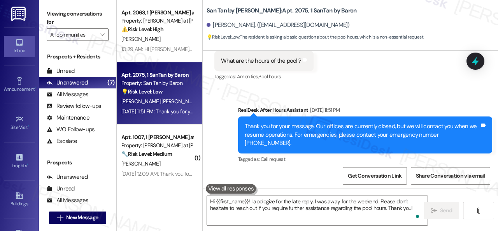
scroll to position [121, 0]
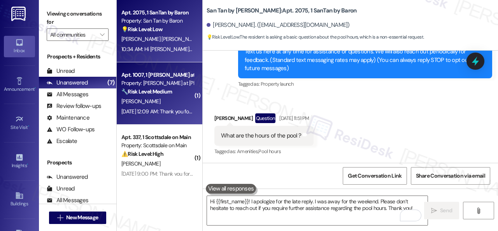
click at [184, 94] on div "🔧 Risk Level: Medium The resident is acknowledging the update regarding the fir…" at bounding box center [157, 92] width 72 height 8
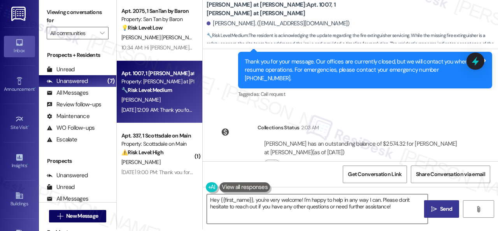
scroll to position [2, 0]
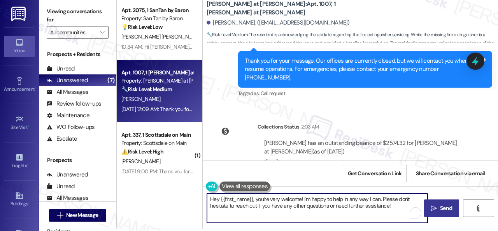
drag, startPoint x: 397, startPoint y: 207, endPoint x: 136, endPoint y: 176, distance: 262.8
click at [136, 176] on div "Apt. 2075, 1 SanTan by Baron Property: San Tan by Baron 💡 Risk Level: Low The r…" at bounding box center [307, 113] width 381 height 231
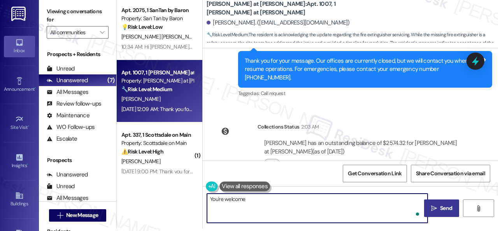
type textarea "You're welcome!"
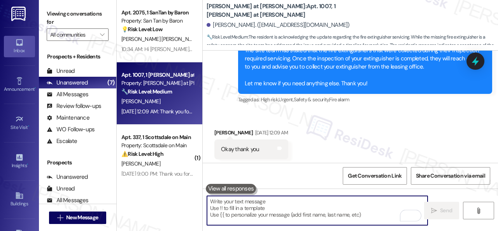
scroll to position [617, 0]
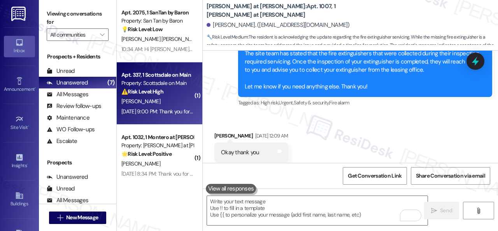
click at [182, 102] on div "[PERSON_NAME]" at bounding box center [158, 101] width 74 height 10
type textarea "Fetching suggested responses. Please feel free to read through the conversation…"
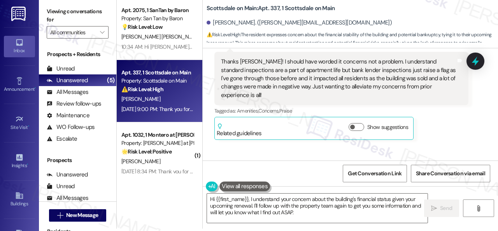
scroll to position [5140, 0]
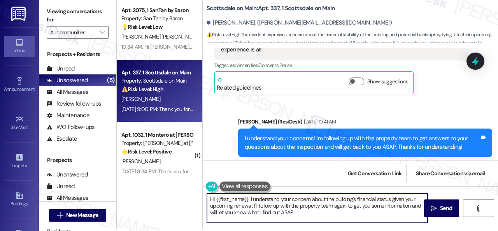
drag, startPoint x: 251, startPoint y: 199, endPoint x: 309, endPoint y: 214, distance: 59.8
click at [309, 214] on textarea "Hi {{first_name}}, I understand your concern about the building's financial sta…" at bounding box center [317, 207] width 221 height 29
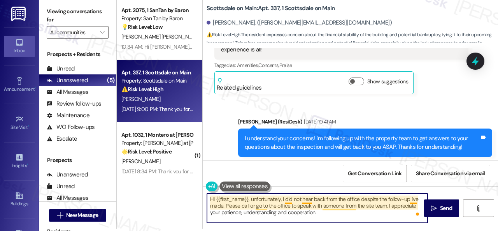
click at [290, 201] on textarea "Hi {{first_name}}, unfortunately, I did not hear back from the office despite t…" at bounding box center [317, 207] width 221 height 29
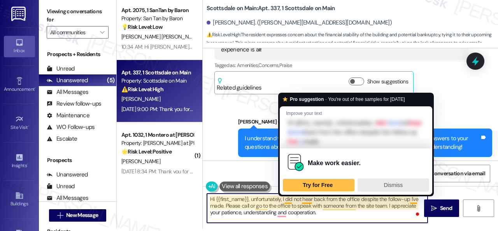
click at [389, 182] on span "Dismiss" at bounding box center [393, 185] width 19 height 6
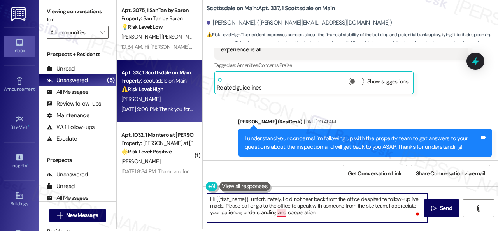
click at [282, 214] on textarea "Hi {{first_name}}, unfortunately, I did not hear back from the office despite t…" at bounding box center [317, 207] width 221 height 29
click at [332, 210] on textarea "Hi {{first_name}}, unfortunately, I did not hear back from the office despite t…" at bounding box center [317, 207] width 221 height 29
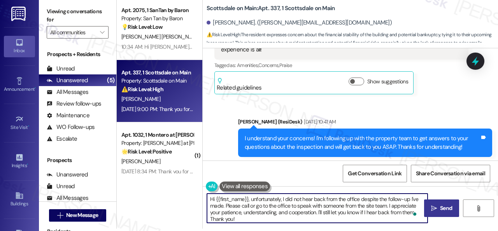
type textarea "Hi {{first_name}}, unfortunately, I did not hear back from the office despite t…"
click at [440, 211] on span "Send" at bounding box center [446, 208] width 12 height 8
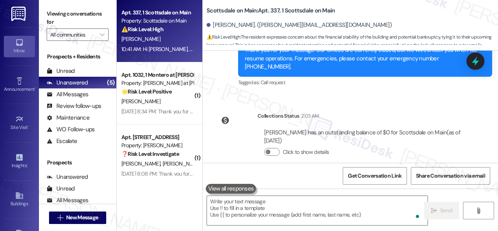
scroll to position [6347, 0]
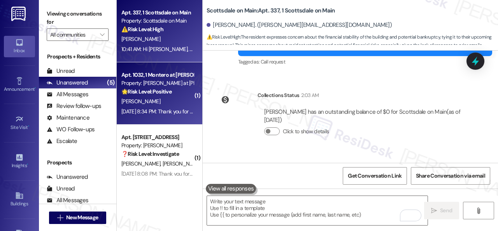
click at [173, 100] on div "[PERSON_NAME]" at bounding box center [158, 101] width 74 height 10
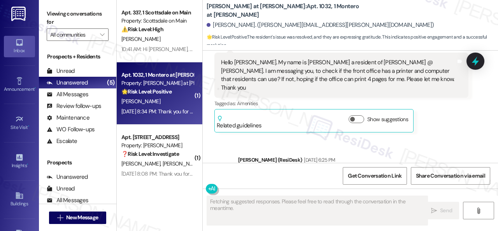
scroll to position [216, 0]
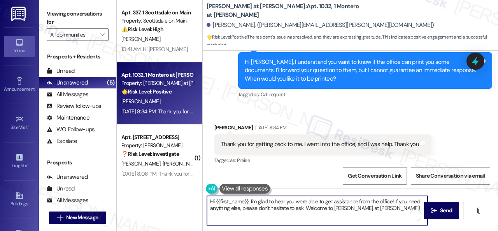
drag, startPoint x: 395, startPoint y: 208, endPoint x: 137, endPoint y: 195, distance: 258.2
click at [137, 195] on div "Apt. 337, 1 Scottsdale on Main Property: Scottsdale on Main ⚠️ Risk Level: High…" at bounding box center [307, 115] width 381 height 231
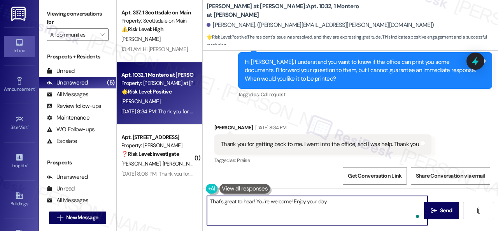
type textarea "That's great to hear! You're welcome! Enjoy your day!"
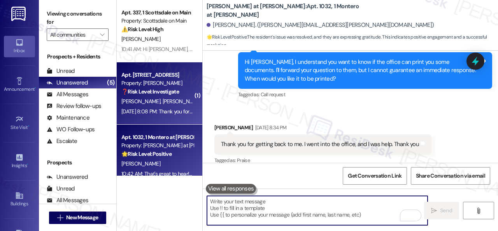
click at [173, 101] on div "S. Fruen T. Davidson" at bounding box center [158, 101] width 74 height 10
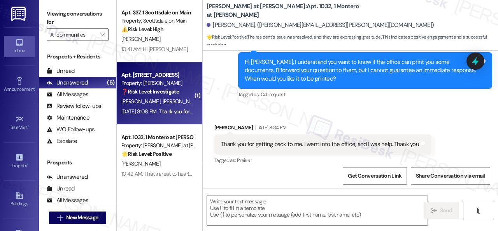
type textarea "Fetching suggested responses. Please feel free to read through the conversation…"
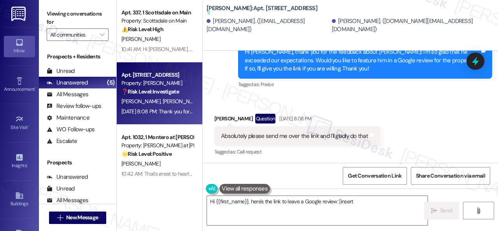
scroll to position [436, 0]
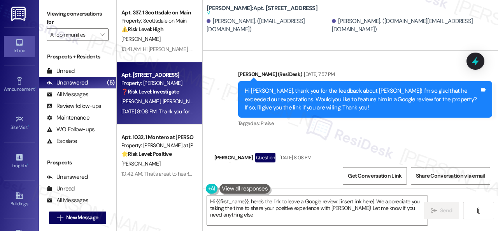
type textarea "Hi {{first_name}}, here's the link to leave a Google review: [insert link here]…"
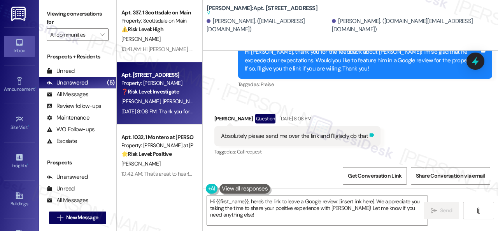
click at [370, 133] on icon at bounding box center [372, 135] width 5 height 4
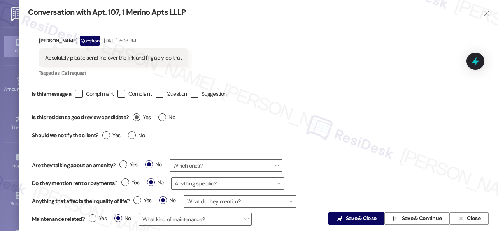
click at [137, 119] on label "Yes" at bounding box center [142, 117] width 18 height 8
click at [137, 119] on input "Yes" at bounding box center [142, 118] width 18 height 10
radio input "true"
click at [349, 220] on span "Save & Close" at bounding box center [361, 218] width 31 height 8
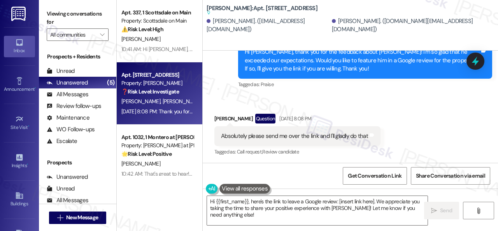
click at [181, 195] on div "Apt. 337, 1 Scottsdale on Main Property: Scottsdale on Main ⚠️ Risk Level: High…" at bounding box center [307, 115] width 381 height 231
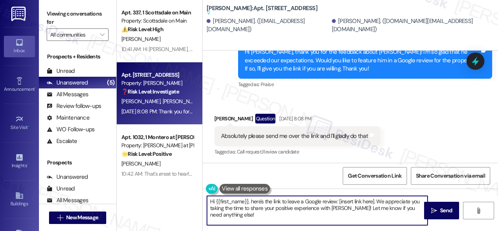
paste textarea "Thank you so much! It means a lot to us! Please take a moment to write a review…"
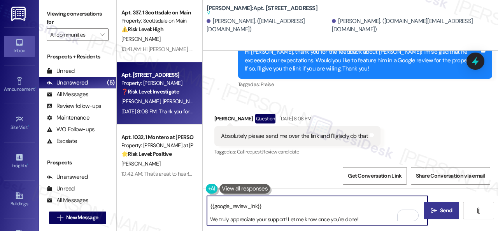
scroll to position [9, 0]
type textarea "Thank you so much! It means a lot to us! Please take a moment to write a review…"
click at [443, 210] on span "Send" at bounding box center [446, 210] width 12 height 8
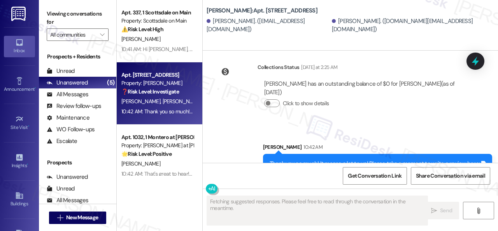
scroll to position [717, 0]
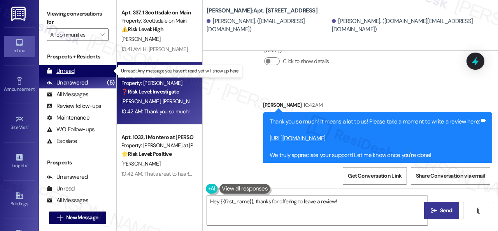
click at [70, 72] on div "Unread" at bounding box center [61, 71] width 28 height 8
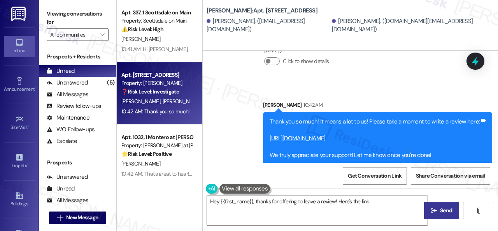
type textarea "Hey {{first_name}}, thanks for offering to leave a review! Here's the link agai…"
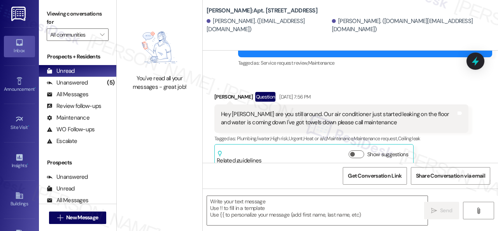
type textarea "Fetching suggested responses. Please feel free to read through the conversation…"
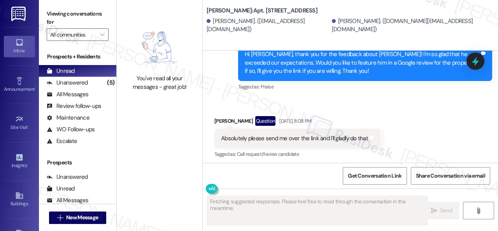
scroll to position [475, 0]
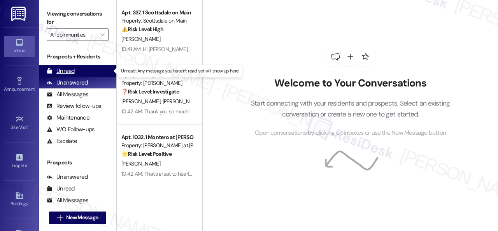
click at [72, 70] on div "Unread" at bounding box center [61, 71] width 28 height 8
